Goal: Task Accomplishment & Management: Use online tool/utility

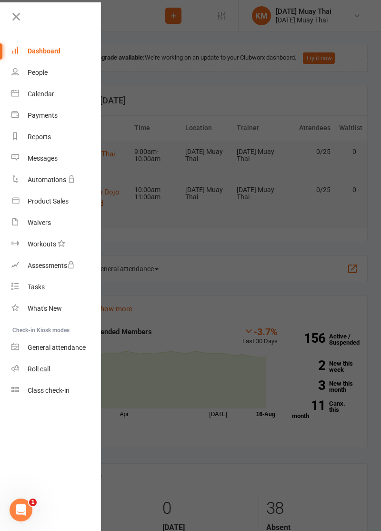
click at [10, 6] on nav "Clubworx Dashboard People Calendar Payments Reports Messages Automations Produc…" at bounding box center [50, 267] width 101 height 531
click at [291, 301] on div at bounding box center [190, 265] width 381 height 531
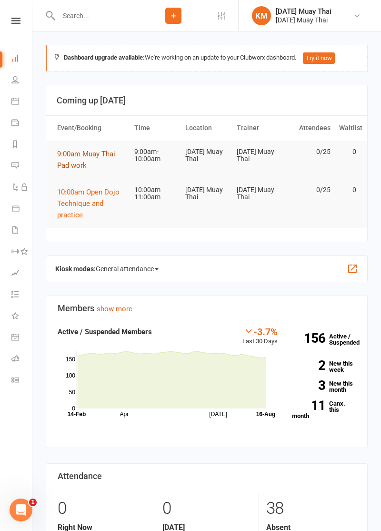
click at [67, 163] on span "9:00am Muay Thai Pad work" at bounding box center [86, 160] width 58 height 20
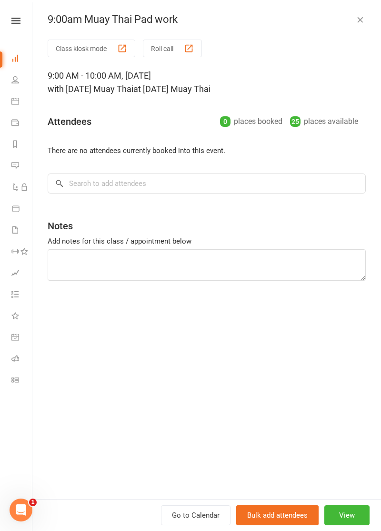
click at [62, 50] on button "Class kiosk mode" at bounding box center [92, 49] width 88 height 18
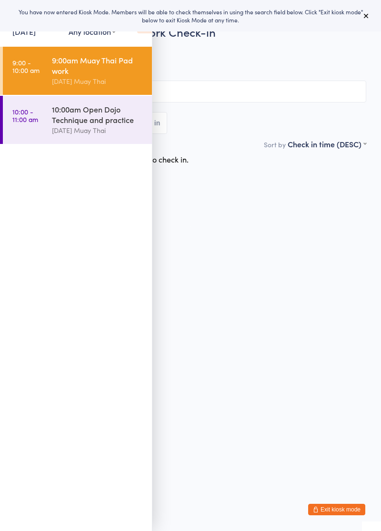
click at [139, 31] on icon at bounding box center [144, 23] width 15 height 20
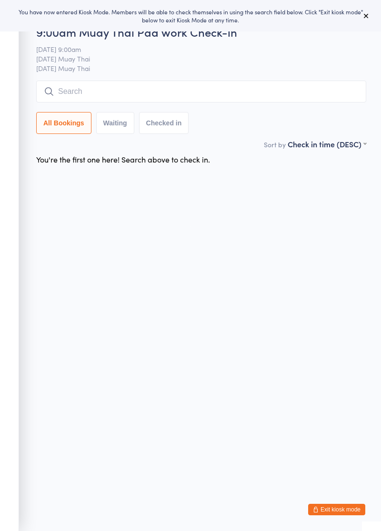
click at [119, 88] on input "search" at bounding box center [201, 91] width 330 height 22
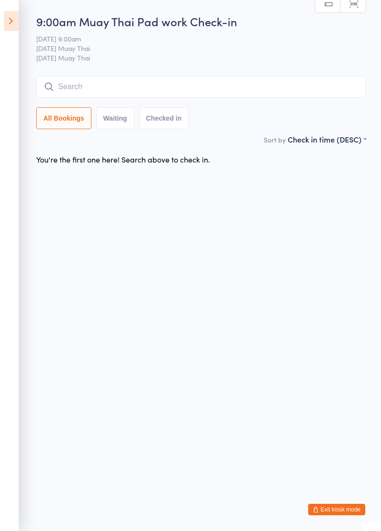
click at [68, 85] on input "search" at bounding box center [201, 87] width 330 height 22
type input "Vysnav"
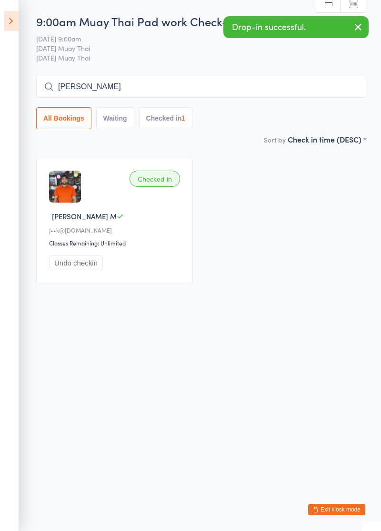
type input "[PERSON_NAME]"
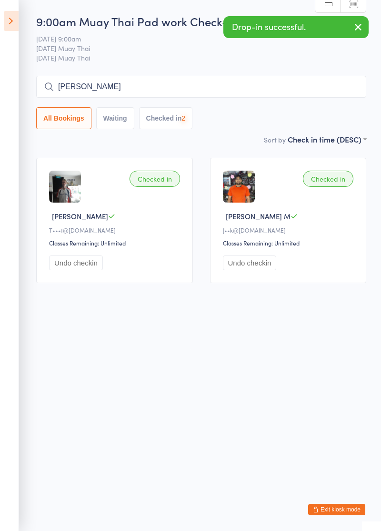
type input "[PERSON_NAME]"
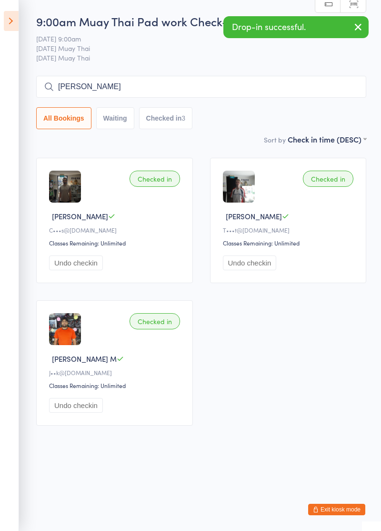
type input "[PERSON_NAME]"
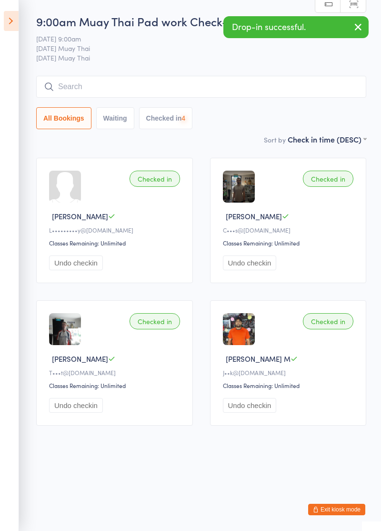
click at [11, 30] on icon at bounding box center [11, 21] width 15 height 20
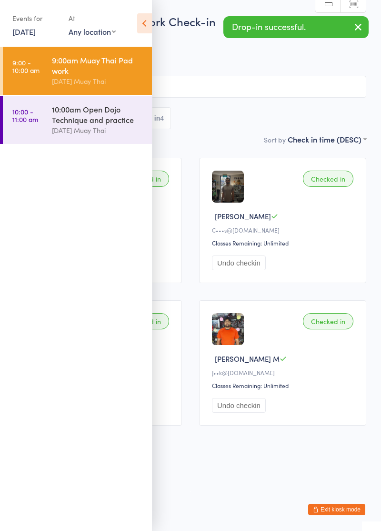
click at [344, 511] on button "Exit kiosk mode" at bounding box center [336, 508] width 57 height 11
